Goal: Navigation & Orientation: Find specific page/section

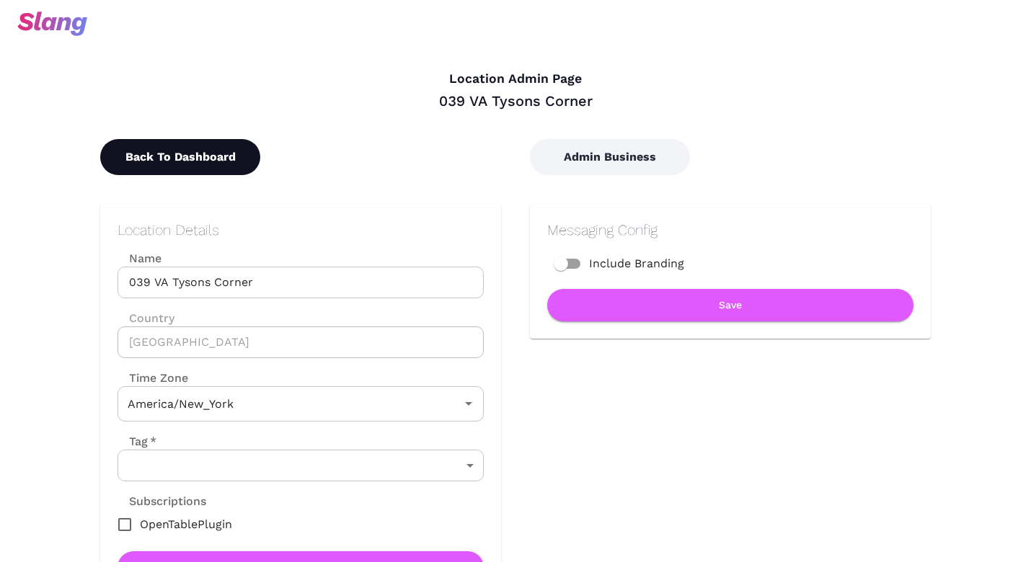
type input "Eastern Time"
click at [245, 145] on button "Back To Dashboard" at bounding box center [180, 157] width 160 height 36
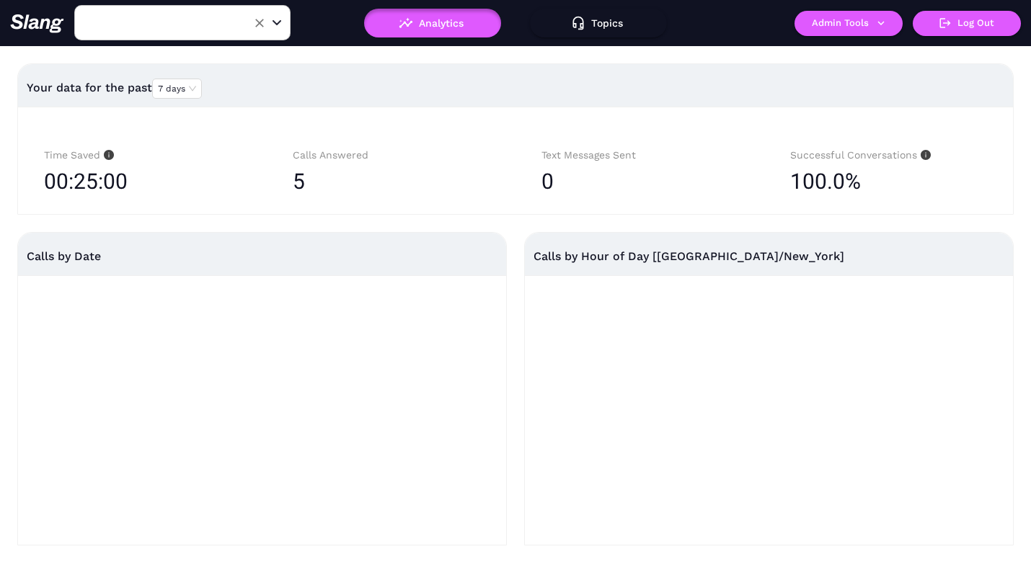
type input "039 VA Tysons Corner"
click at [277, 25] on icon "Open" at bounding box center [276, 23] width 7 height 4
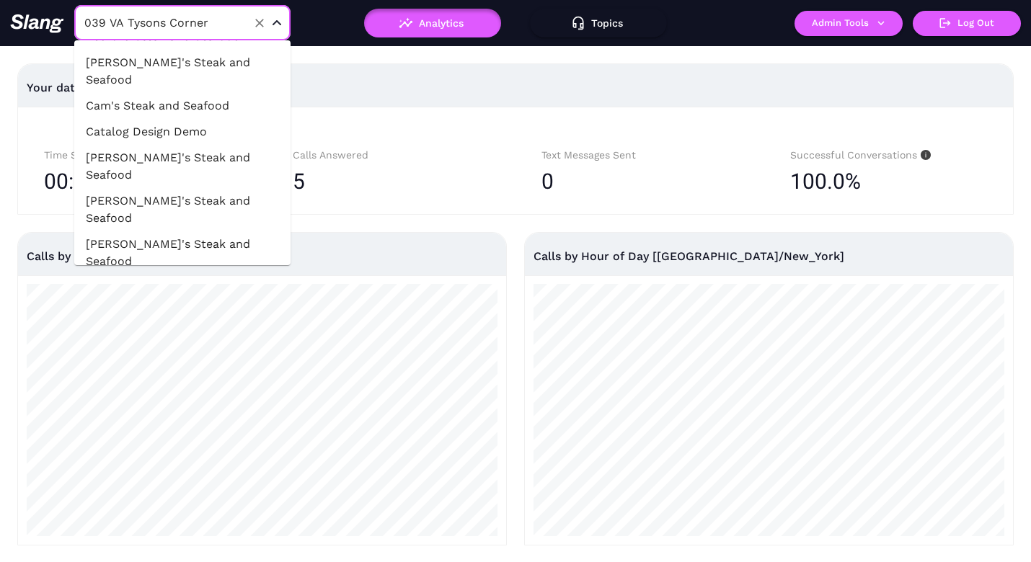
scroll to position [37213, 0]
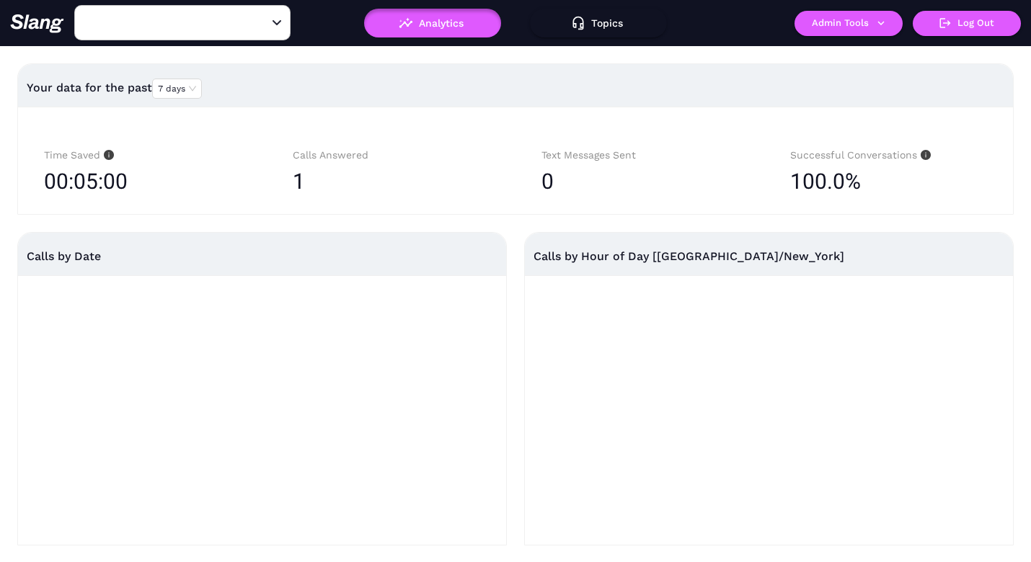
type input "040 [GEOGRAPHIC_DATA] [GEOGRAPHIC_DATA]"
click at [275, 19] on div "Open" at bounding box center [277, 23] width 14 height 14
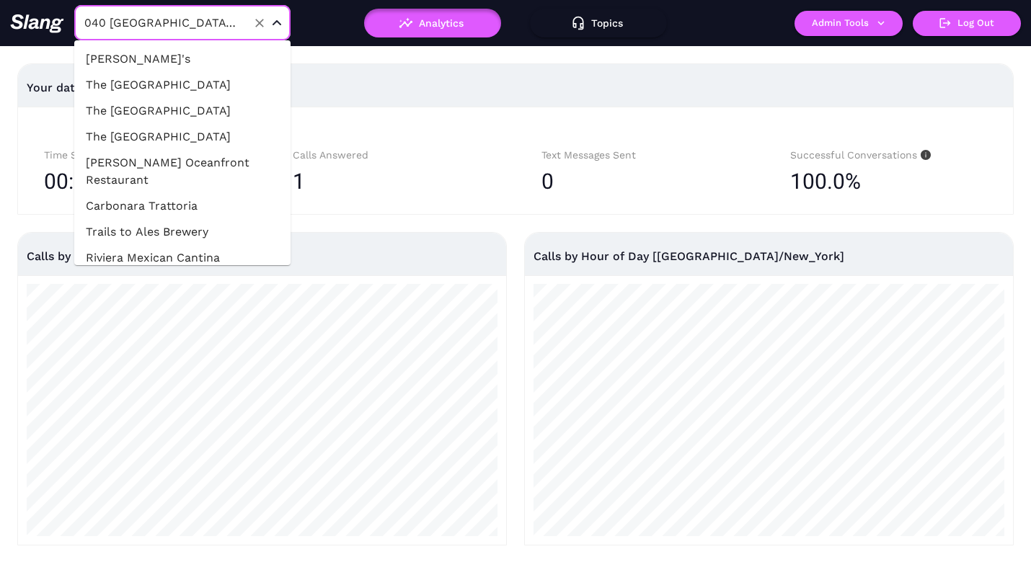
scroll to position [37167, 0]
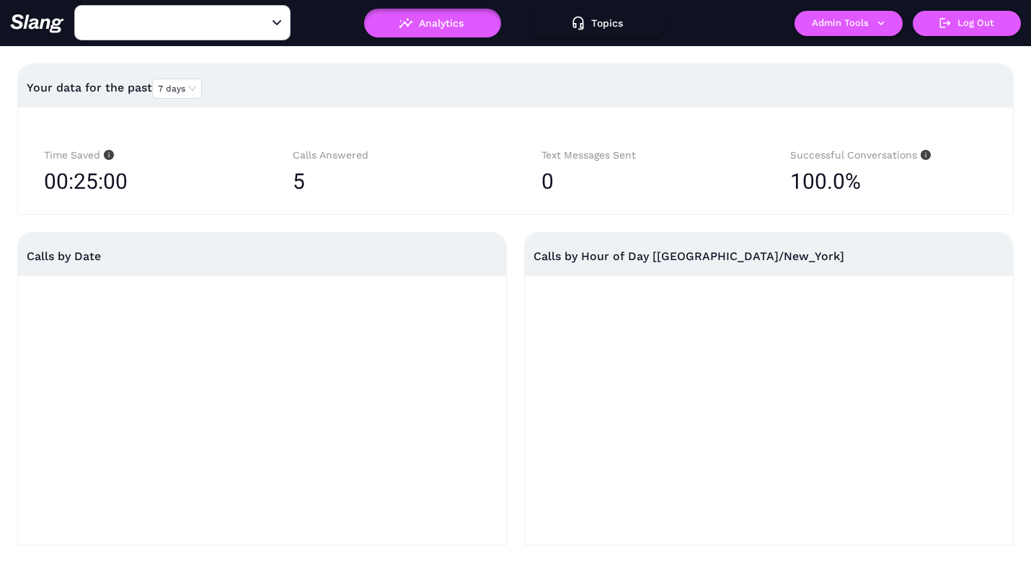
type input "039 VA Tysons Corner"
